Goal: Task Accomplishment & Management: Manage account settings

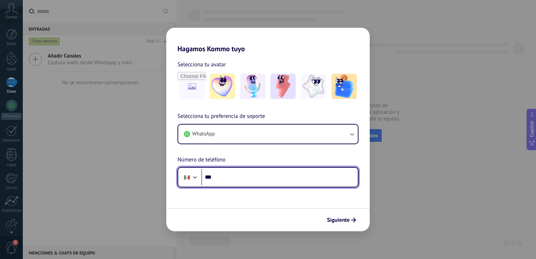
click at [220, 176] on input "***" at bounding box center [279, 177] width 156 height 16
type input "**********"
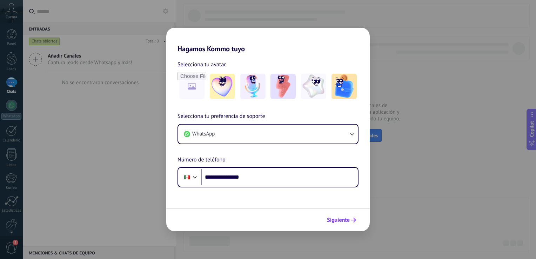
click at [345, 221] on span "Siguiente" at bounding box center [338, 219] width 23 height 5
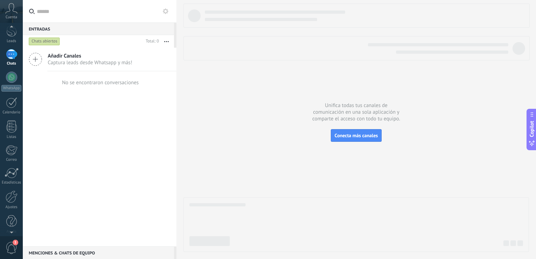
scroll to position [32, 0]
click at [9, 198] on link "Ajustes" at bounding box center [11, 195] width 23 height 19
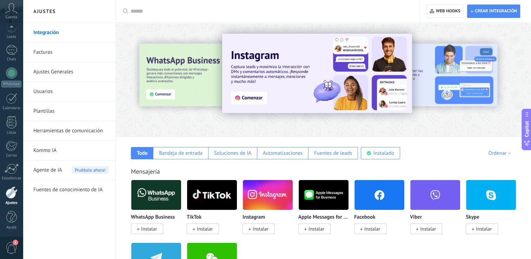
click at [372, 192] on img at bounding box center [379, 195] width 50 height 34
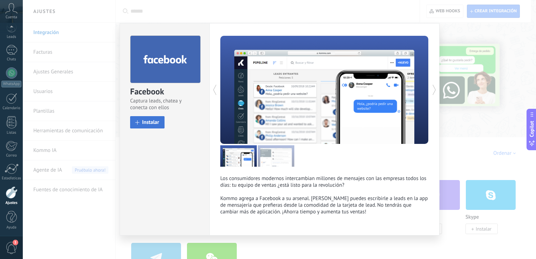
click at [144, 119] on button "Instalar" at bounding box center [147, 122] width 34 height 12
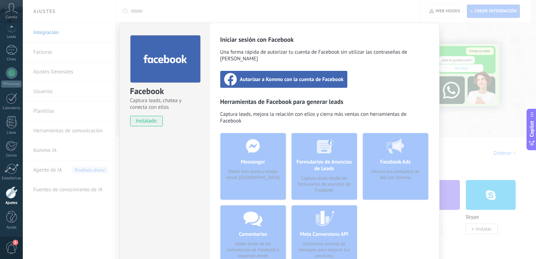
click at [297, 76] on span "Autorizar a Kommo con la cuenta de Facebook" at bounding box center [292, 79] width 104 height 7
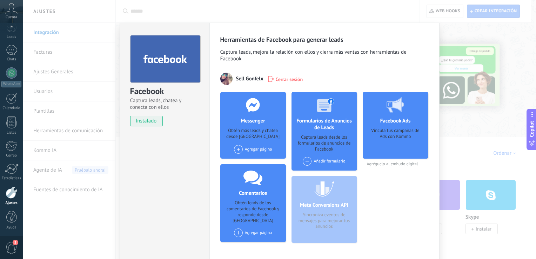
click at [236, 148] on span at bounding box center [238, 149] width 9 height 9
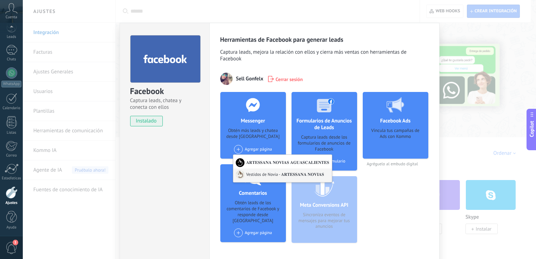
click at [259, 175] on div "Vestidos de Novia - 𝐀𝐑𝐓𝐄𝐒𝐒𝐀𝐍𝐀 𝐍𝐎𝐕𝐈𝐀𝐒" at bounding box center [282, 175] width 99 height 14
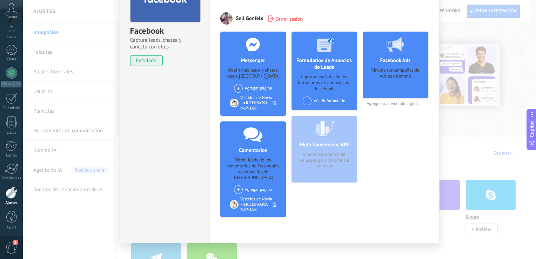
scroll to position [66, 0]
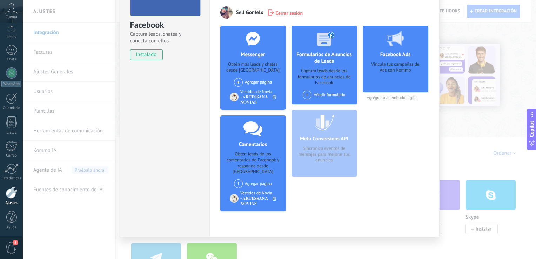
click at [387, 159] on div "Facebook Ads Vincula tus campañas de Ads con Kommo Agréguelo al embudo digital" at bounding box center [396, 121] width 66 height 191
click at [163, 134] on div "Facebook Captura leads, chatea y conecta con ellos instalado Desinstalar" at bounding box center [165, 97] width 90 height 281
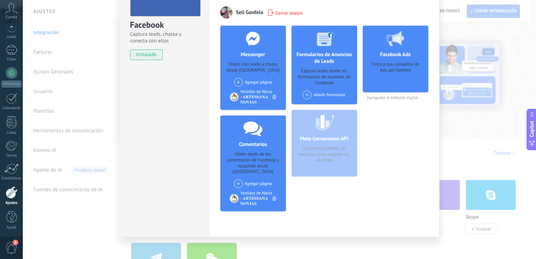
click at [486, 119] on div "Facebook Captura leads, chatea y conecta con ellos instalado Desinstalar Herram…" at bounding box center [279, 129] width 513 height 259
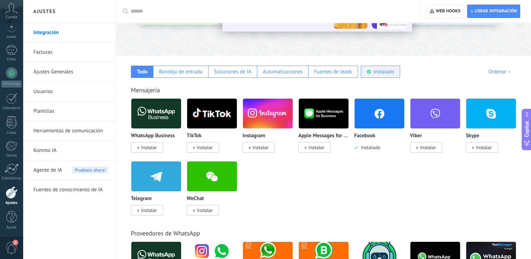
scroll to position [82, 0]
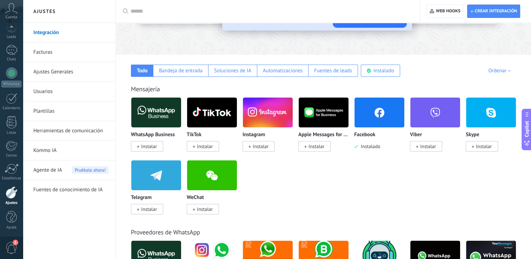
click at [269, 119] on img at bounding box center [268, 112] width 50 height 34
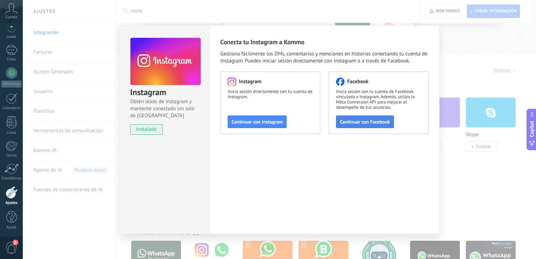
click at [366, 122] on span "Continuar con Facebook" at bounding box center [365, 121] width 50 height 5
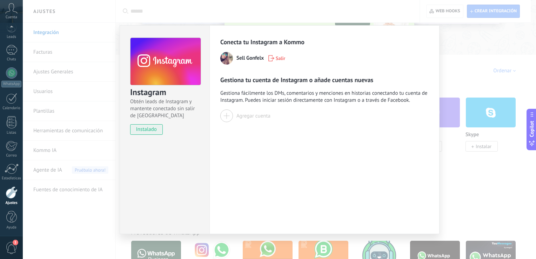
click at [223, 115] on div at bounding box center [226, 115] width 13 height 13
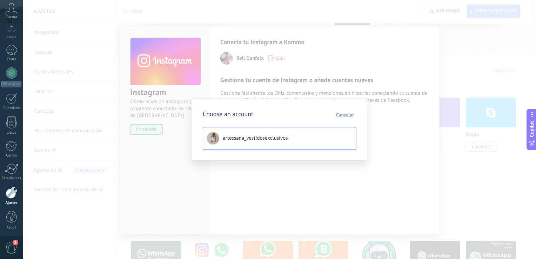
click at [249, 136] on span "artessana_vestidosexclusivos" at bounding box center [255, 138] width 65 height 7
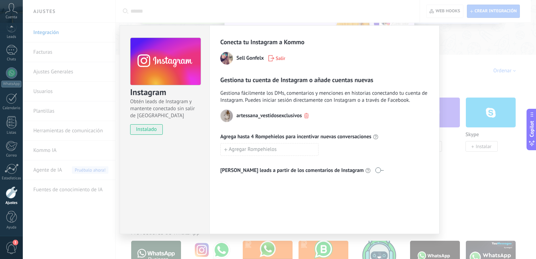
click at [480, 175] on div "Instagram Obtén leads de Instagram y mantente conectado sin salir de Kommo inst…" at bounding box center [279, 129] width 513 height 259
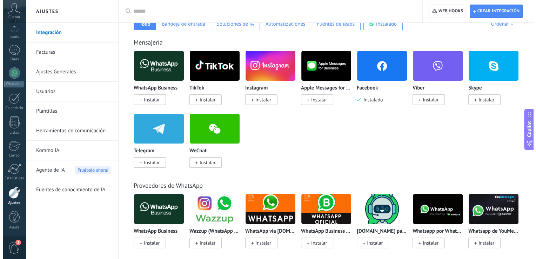
scroll to position [129, 0]
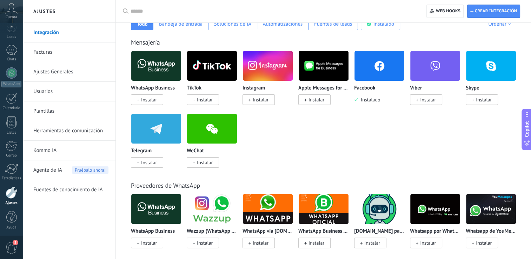
click at [152, 67] on img at bounding box center [156, 66] width 50 height 34
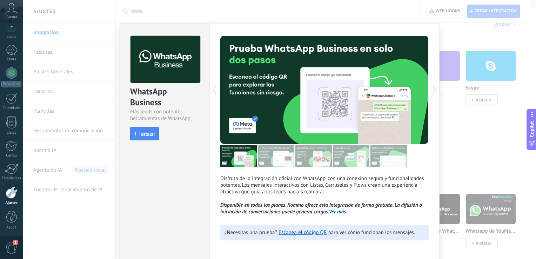
scroll to position [2, 0]
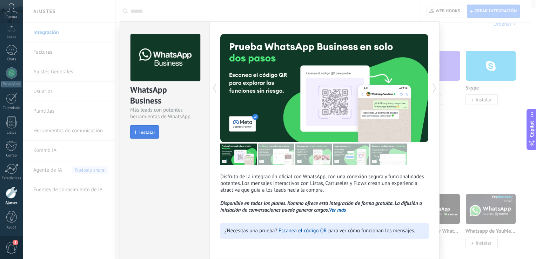
click at [155, 129] on button "Instalar" at bounding box center [144, 131] width 29 height 13
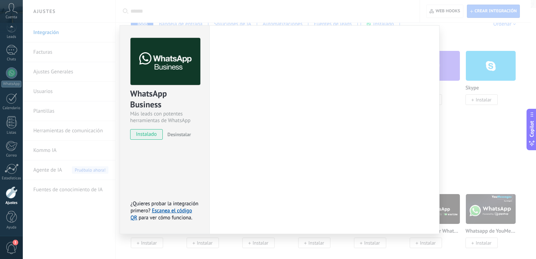
scroll to position [0, 0]
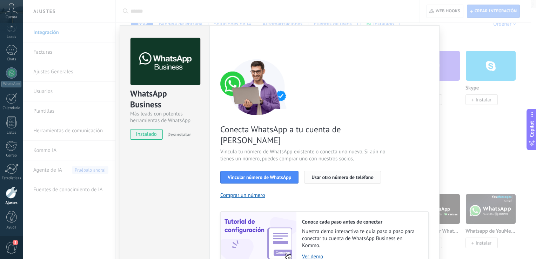
click at [349, 175] on span "Usar otro número de teléfono" at bounding box center [342, 177] width 62 height 5
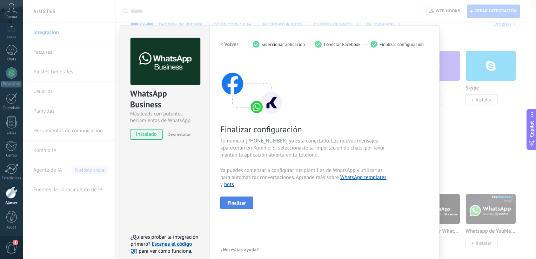
click at [228, 204] on span "Finalizar" at bounding box center [237, 202] width 18 height 5
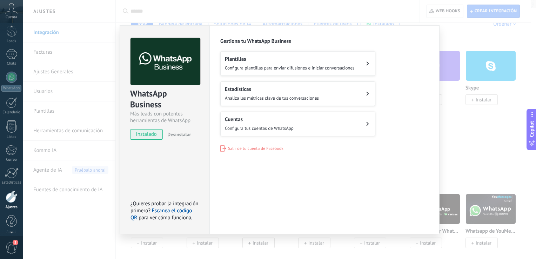
scroll to position [32, 0]
